Goal: Task Accomplishment & Management: Check status

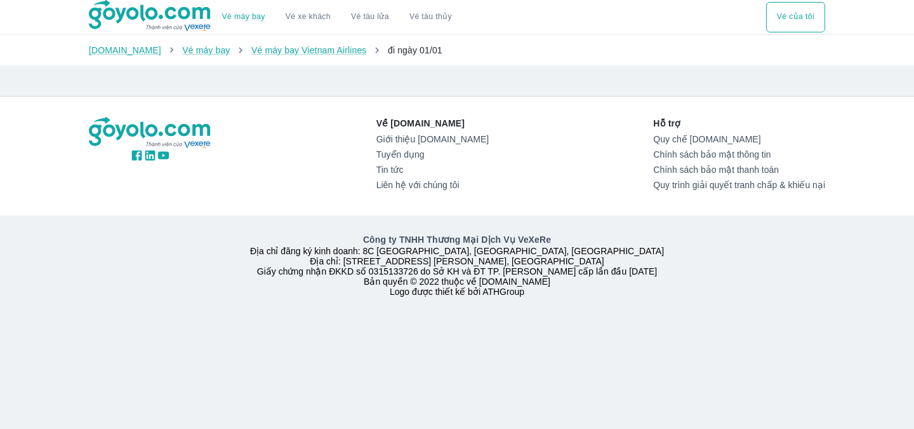
click at [789, 19] on button "Vé của tôi" at bounding box center [795, 17] width 59 height 30
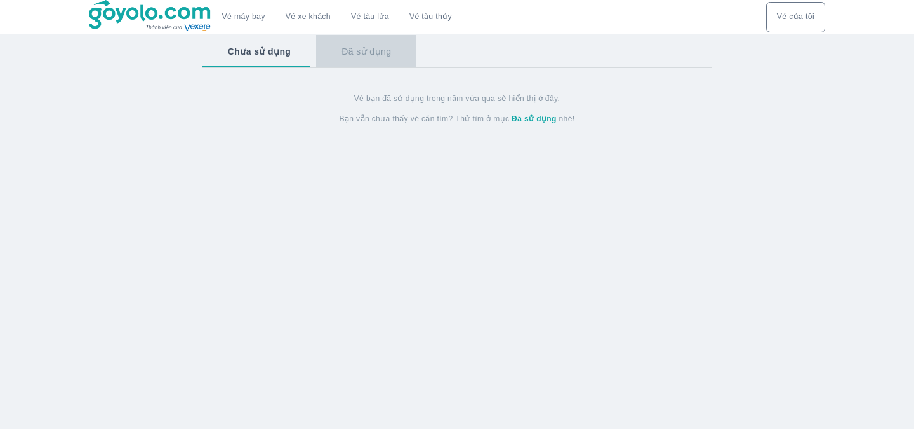
click at [358, 50] on button "Đã sử dụng" at bounding box center [366, 51] width 100 height 33
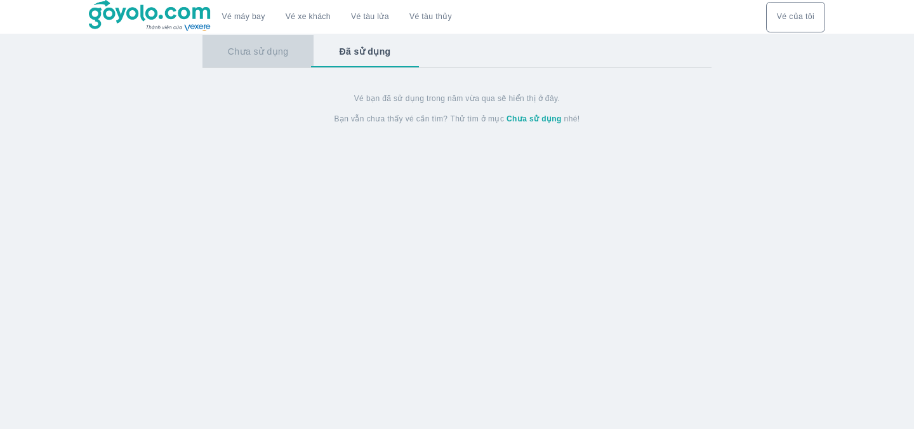
click at [264, 55] on button "Chưa sử dụng" at bounding box center [259, 51] width 112 height 33
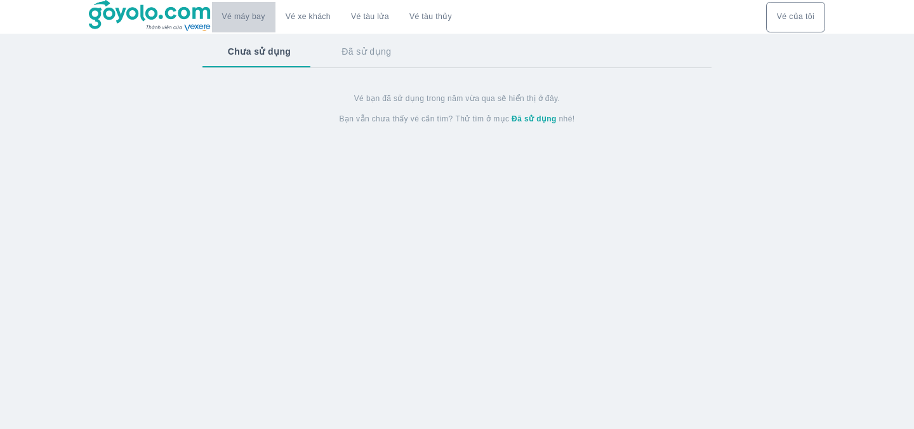
click at [227, 12] on link "Vé máy bay" at bounding box center [243, 17] width 43 height 10
